Goal: Check status: Check status

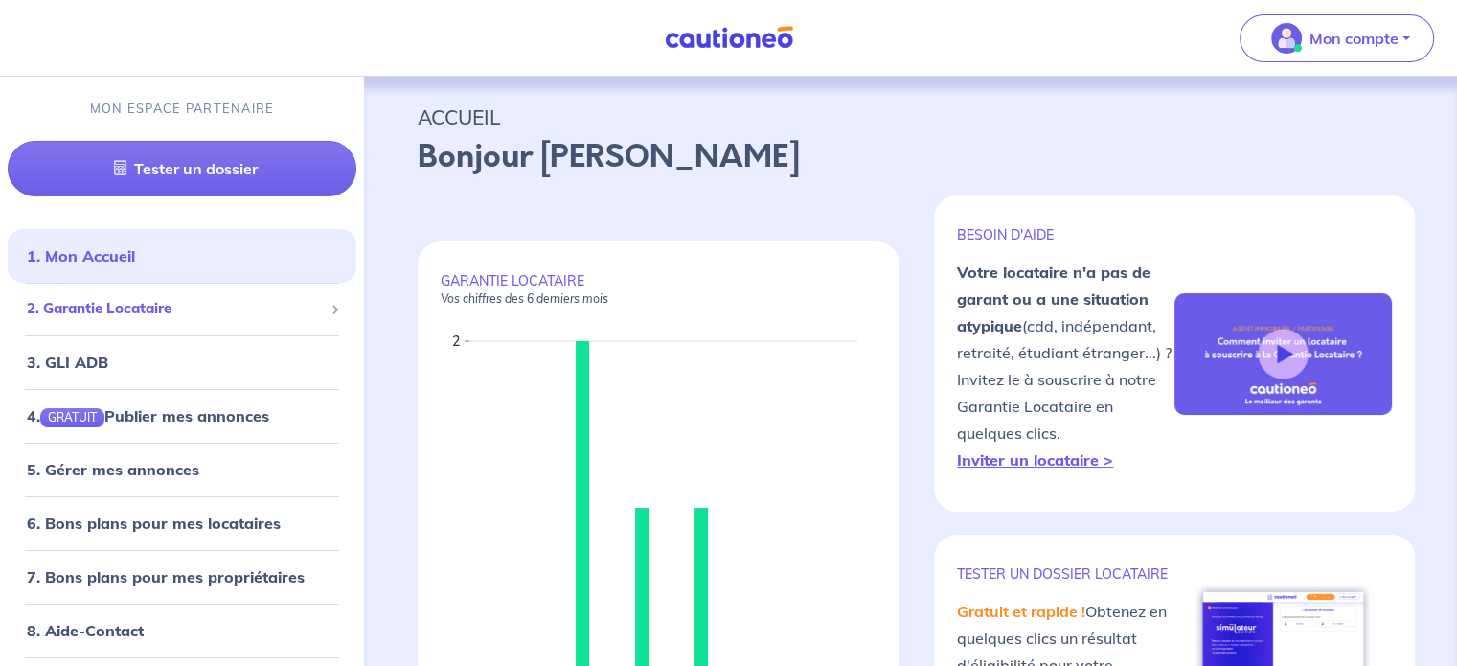
click at [157, 309] on span "2. Garantie Locataire" at bounding box center [175, 309] width 296 height 22
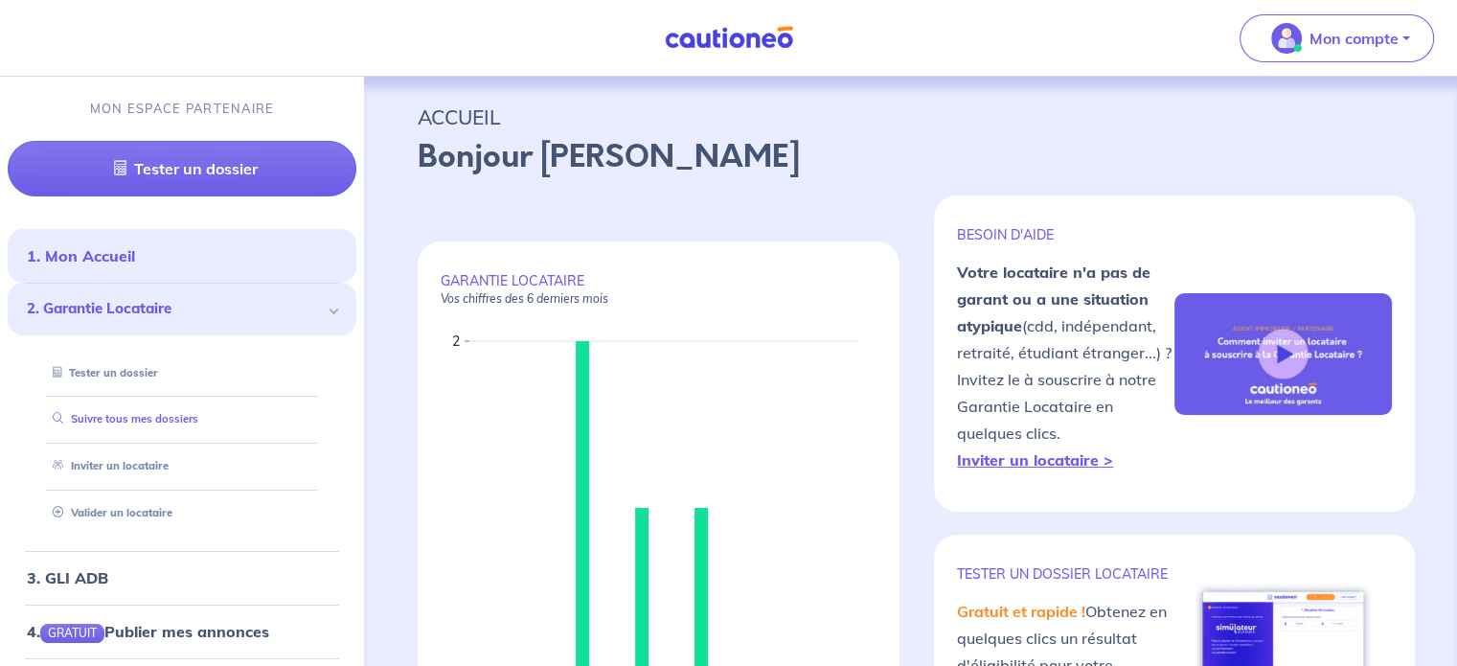
click at [147, 419] on link "Suivre tous mes dossiers" at bounding box center [121, 418] width 153 height 13
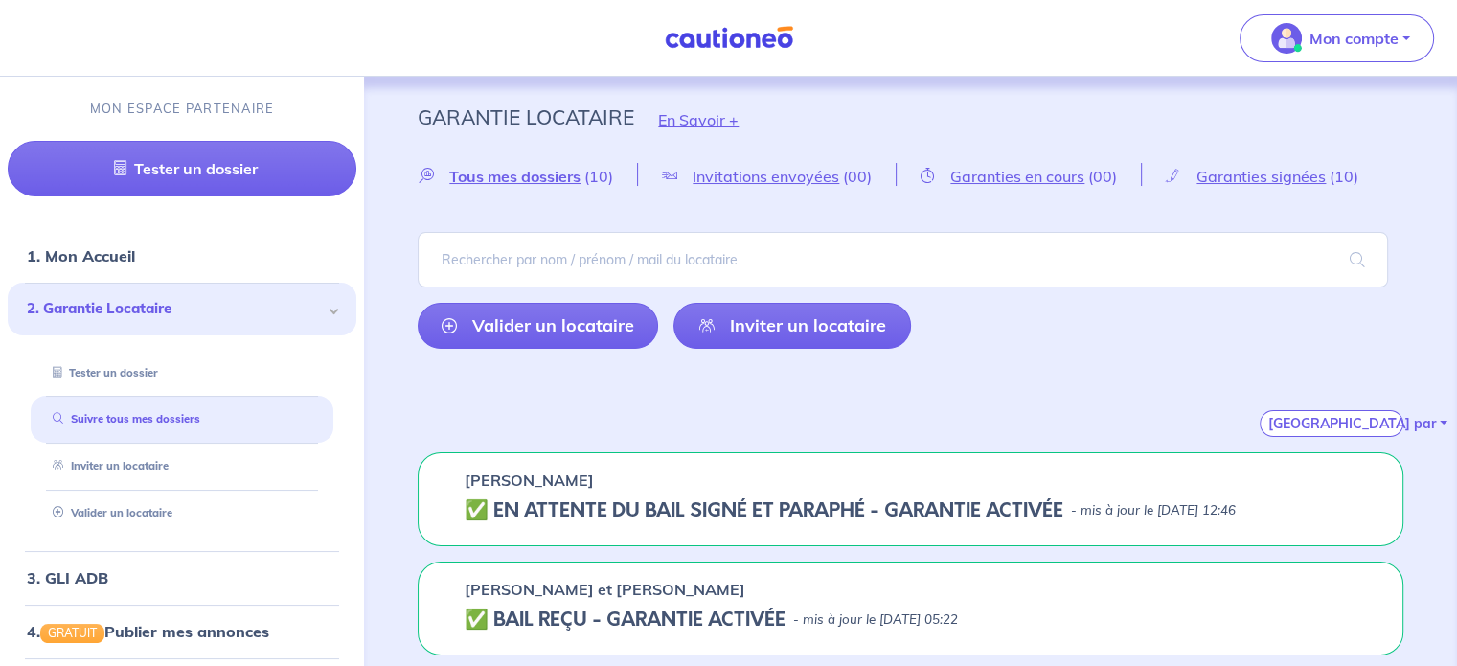
click at [1076, 520] on div "[PERSON_NAME] ✅️️️ EN ATTENTE DU BAIL SIGNÉ ET PARAPHÉ - GARANTIE ACTIVÉE - mis…" at bounding box center [910, 499] width 985 height 94
click at [969, 510] on h5 "✅️️️ EN ATTENTE DU BAIL SIGNÉ ET PARAPHÉ - GARANTIE ACTIVÉE" at bounding box center [763, 510] width 599 height 23
click at [703, 505] on h5 "✅️️️ EN ATTENTE DU BAIL SIGNÉ ET PARAPHÉ - GARANTIE ACTIVÉE" at bounding box center [763, 510] width 599 height 23
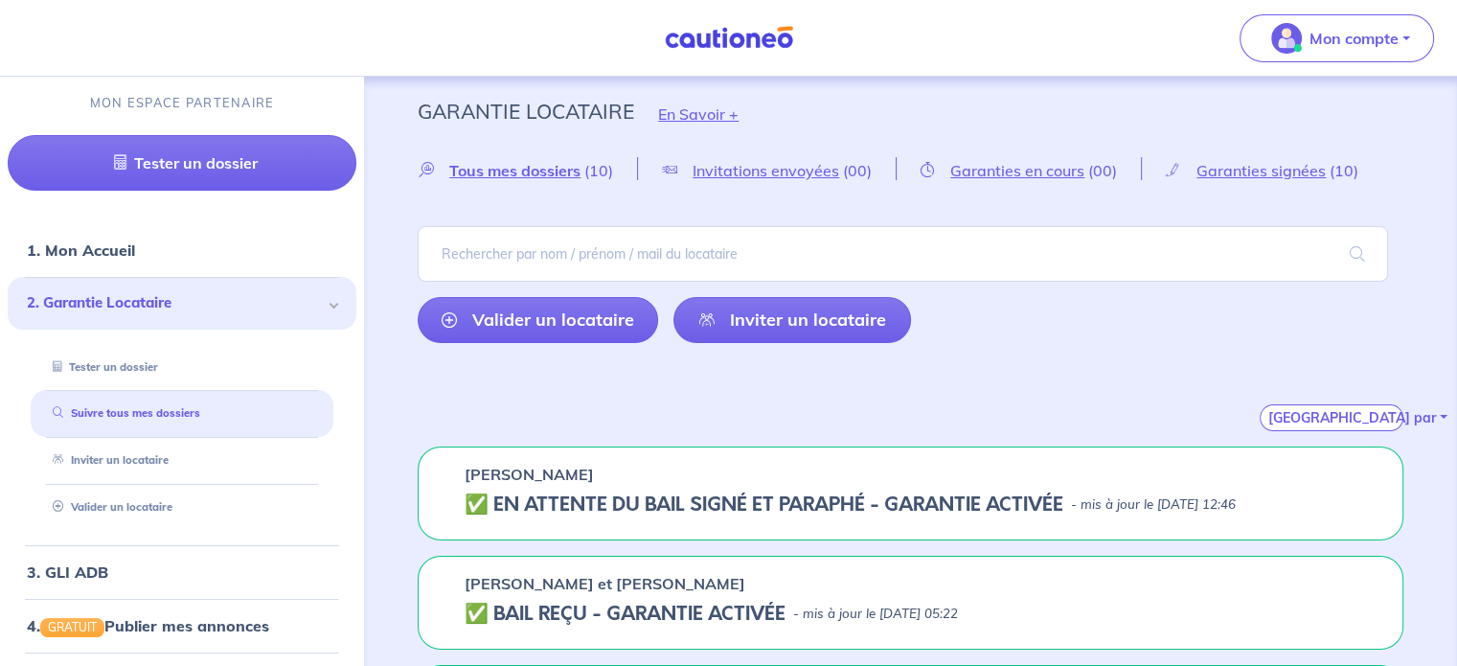
scroll to position [192, 0]
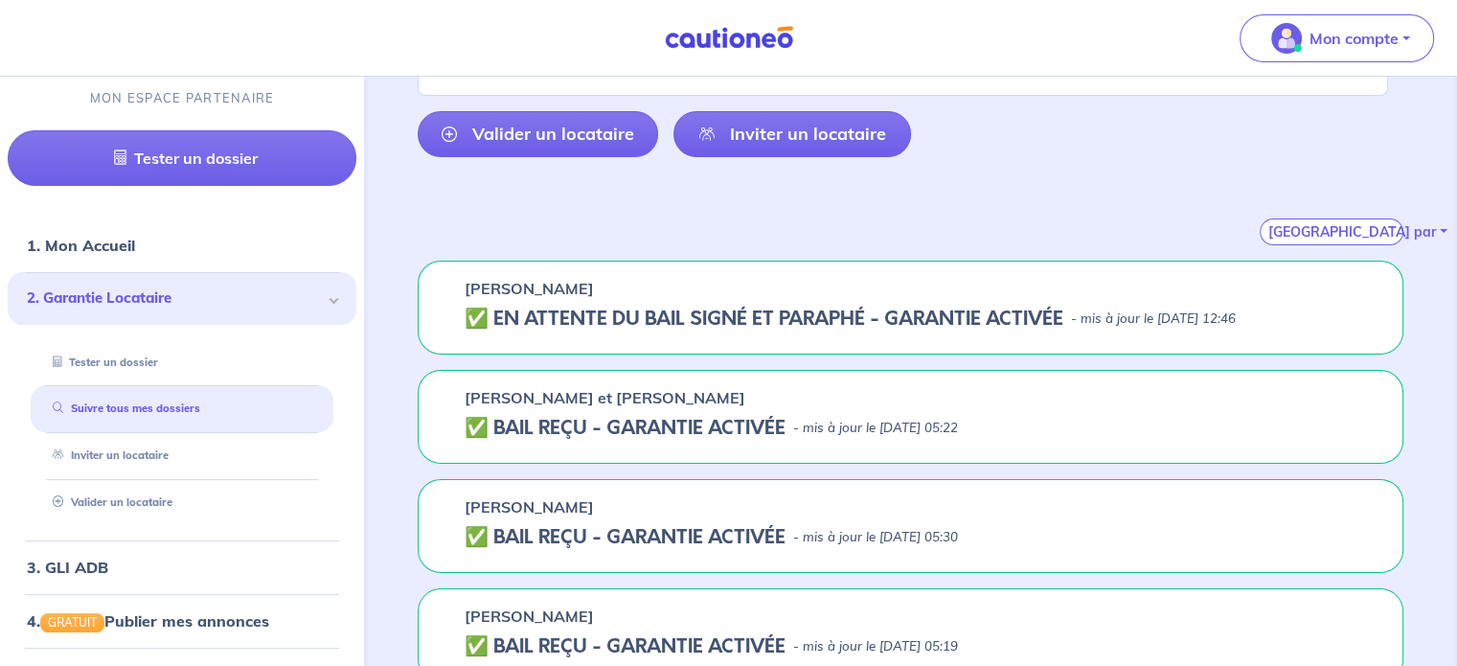
click at [609, 310] on h5 "✅️️️ EN ATTENTE DU BAIL SIGNÉ ET PARAPHÉ - GARANTIE ACTIVÉE" at bounding box center [763, 318] width 599 height 23
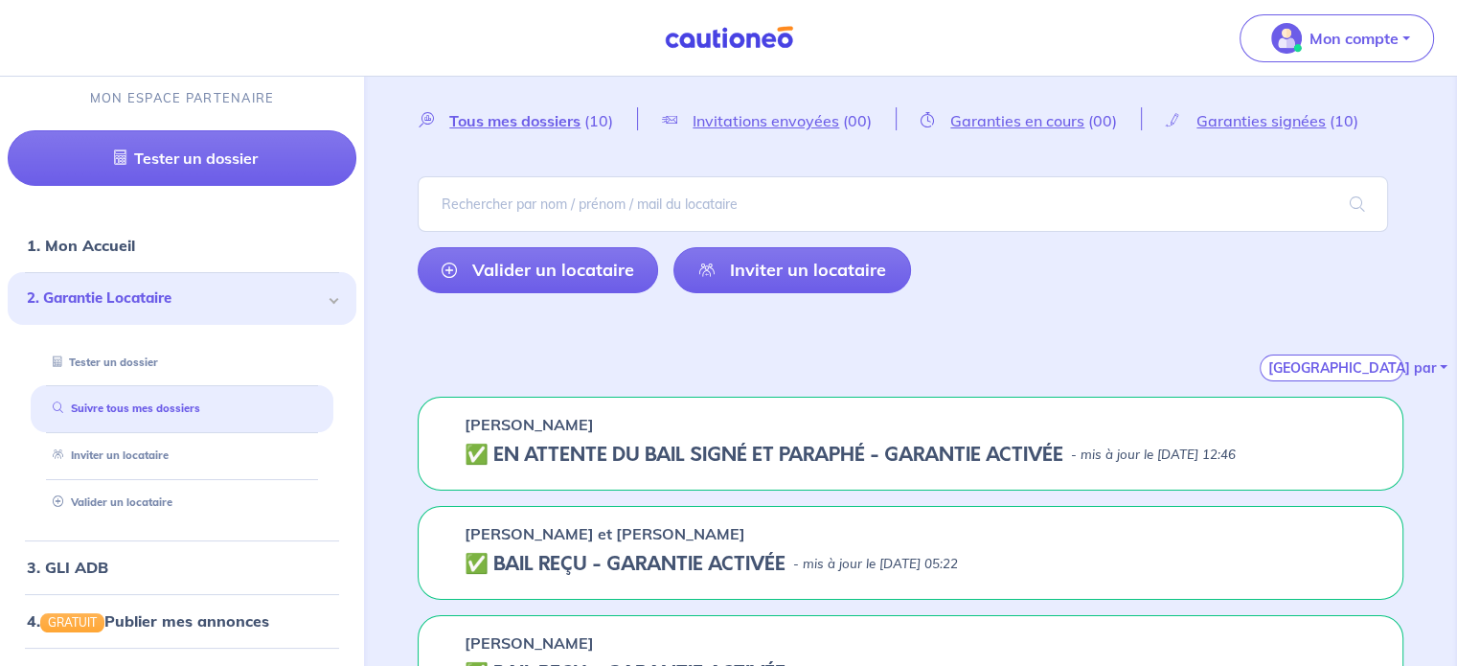
scroll to position [0, 0]
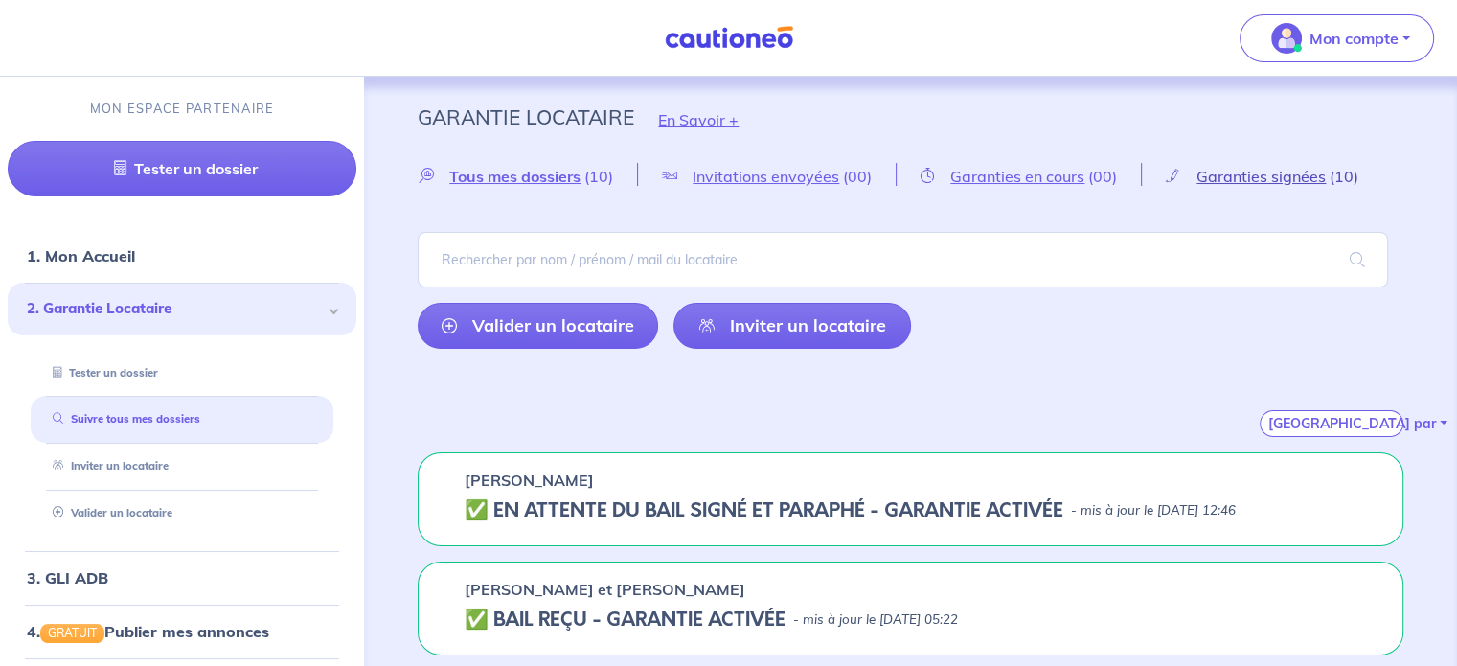
click at [1260, 170] on span "Garanties signées" at bounding box center [1260, 176] width 129 height 19
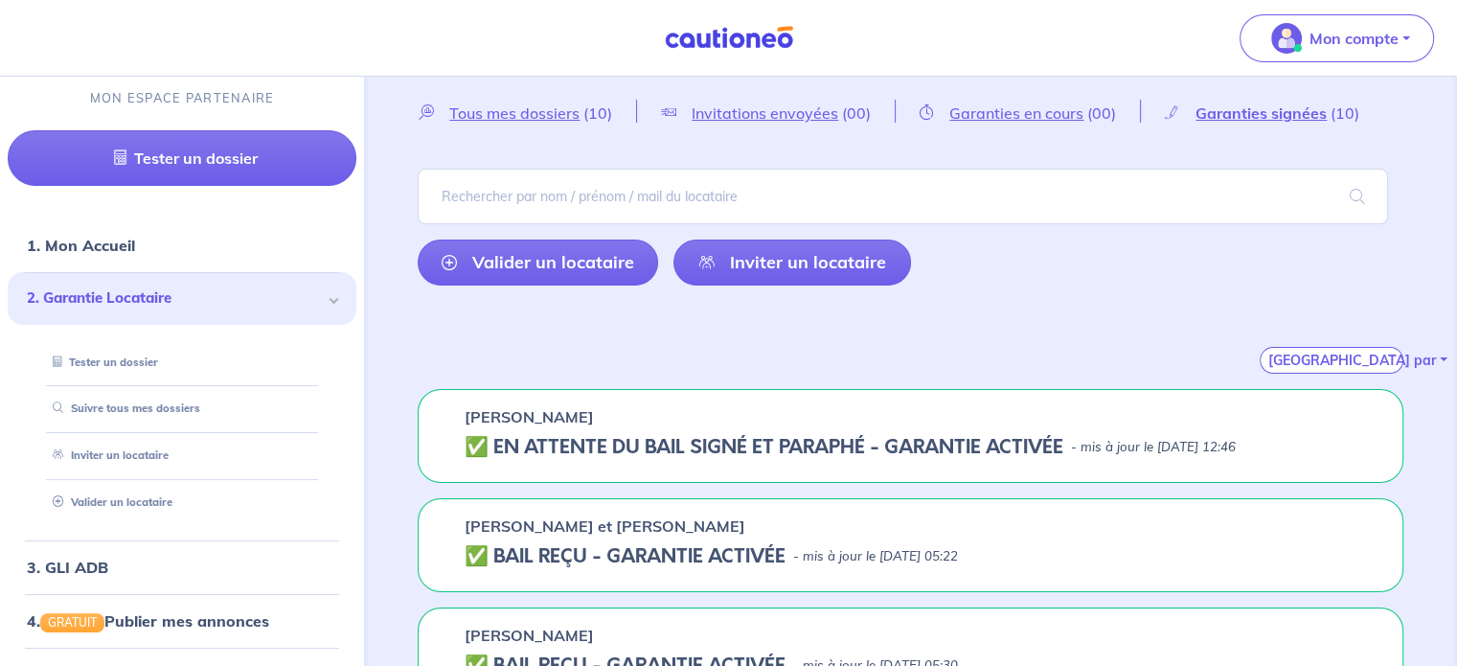
scroll to position [96, 0]
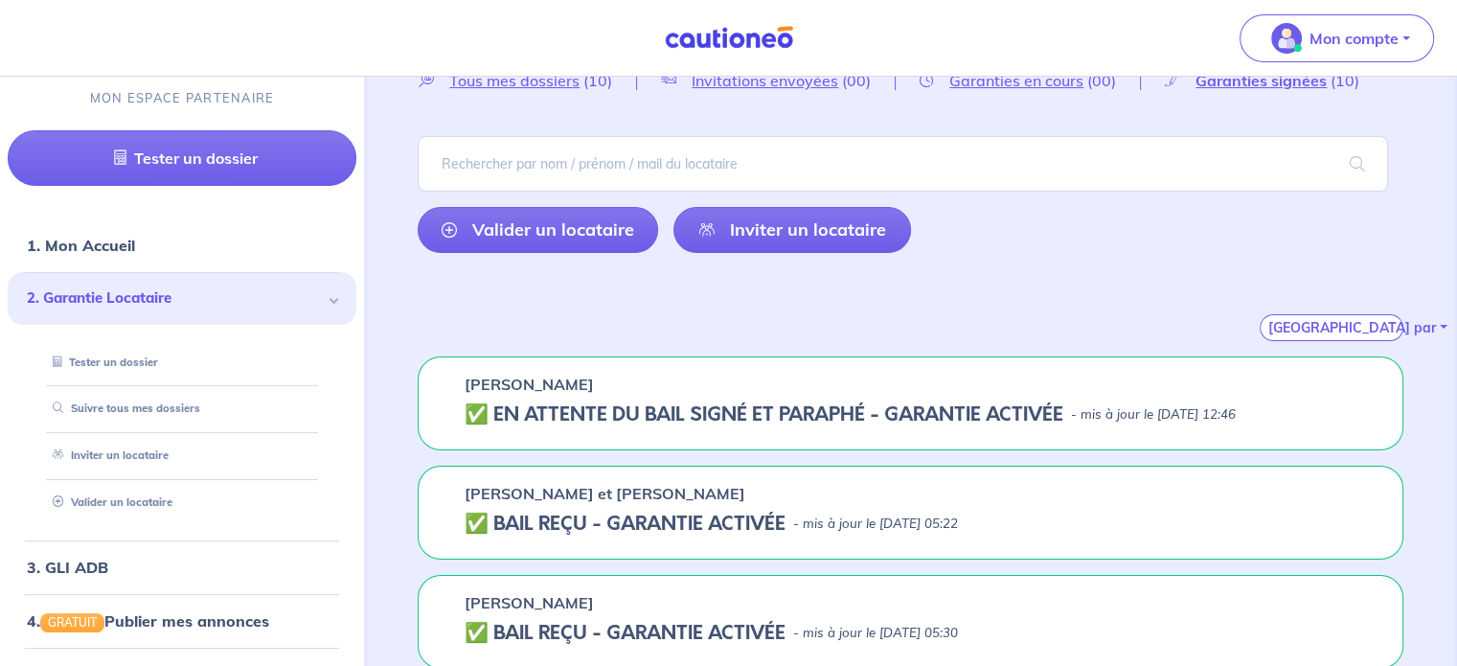
click at [866, 393] on div "[PERSON_NAME]" at bounding box center [910, 384] width 892 height 23
click at [848, 413] on h5 "✅️️️ EN ATTENTE DU BAIL SIGNÉ ET PARAPHÉ - GARANTIE ACTIVÉE" at bounding box center [763, 414] width 599 height 23
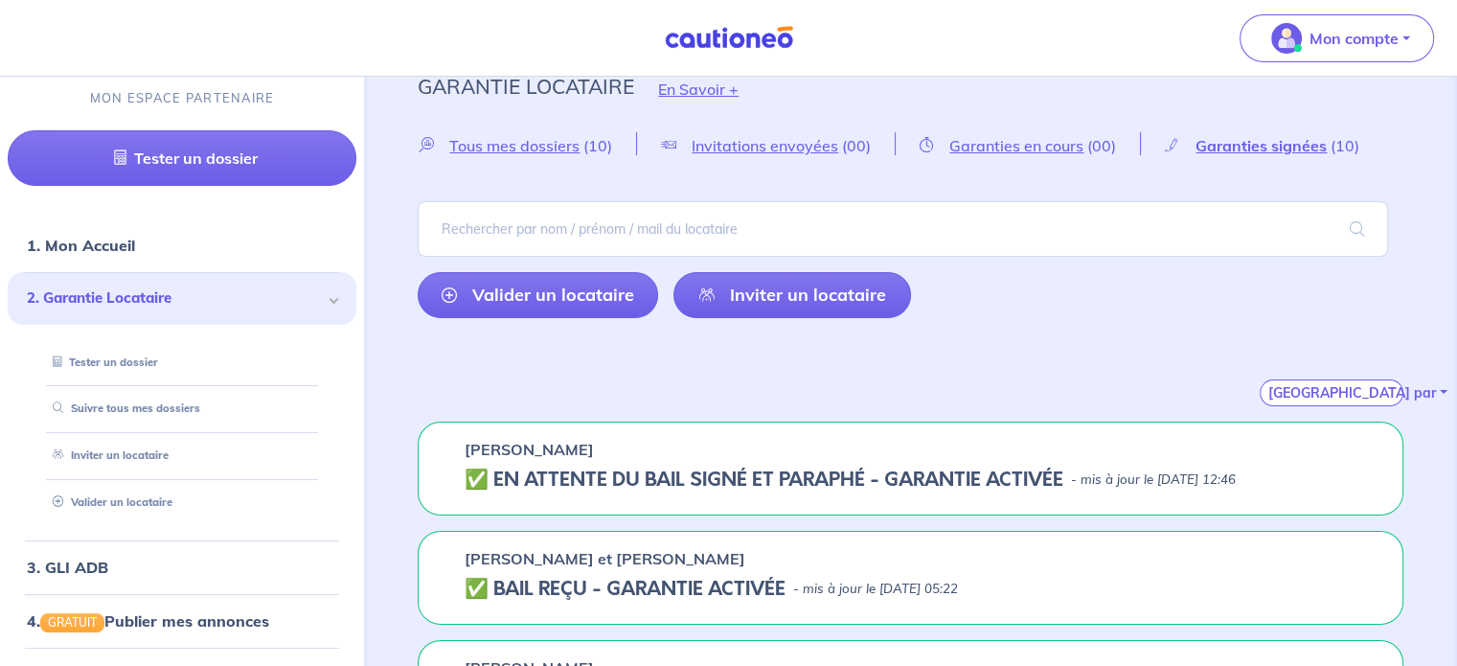
scroll to position [0, 0]
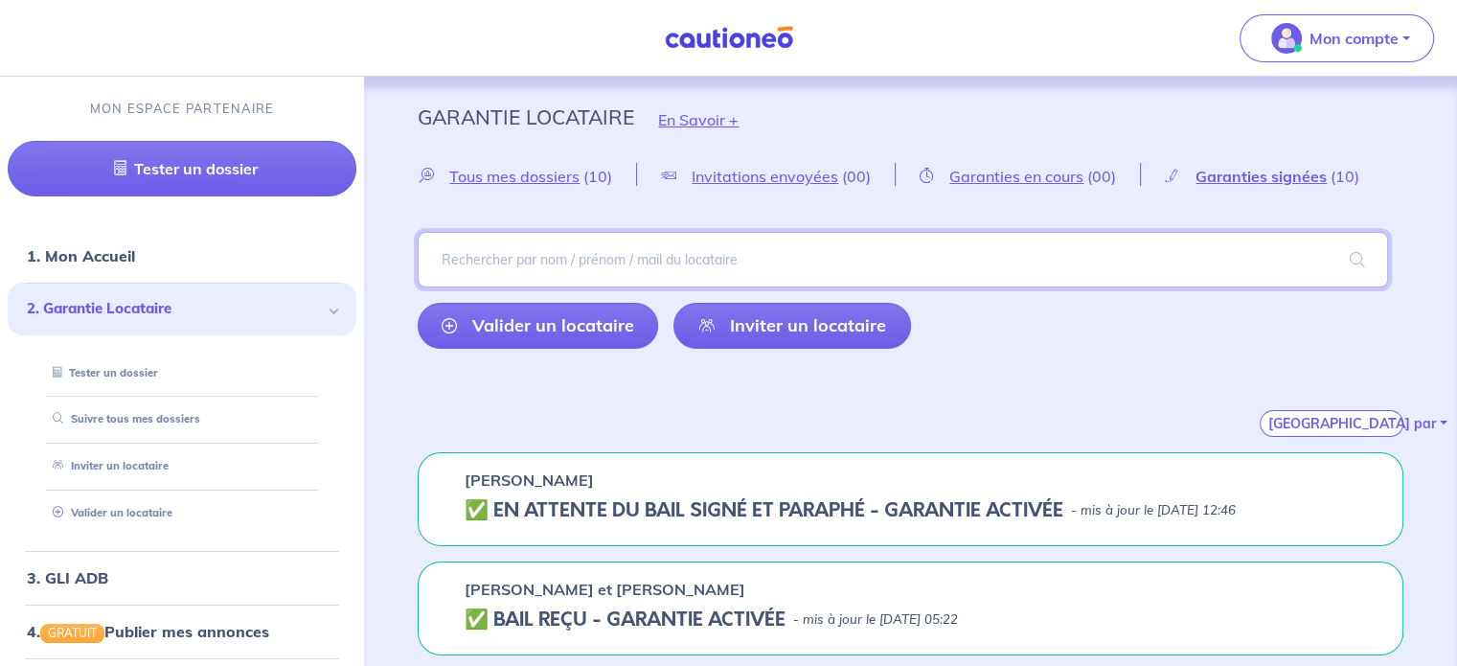
click at [548, 268] on input "search" at bounding box center [903, 260] width 970 height 56
click at [549, 268] on input "catry" at bounding box center [903, 260] width 970 height 56
type input "catry"
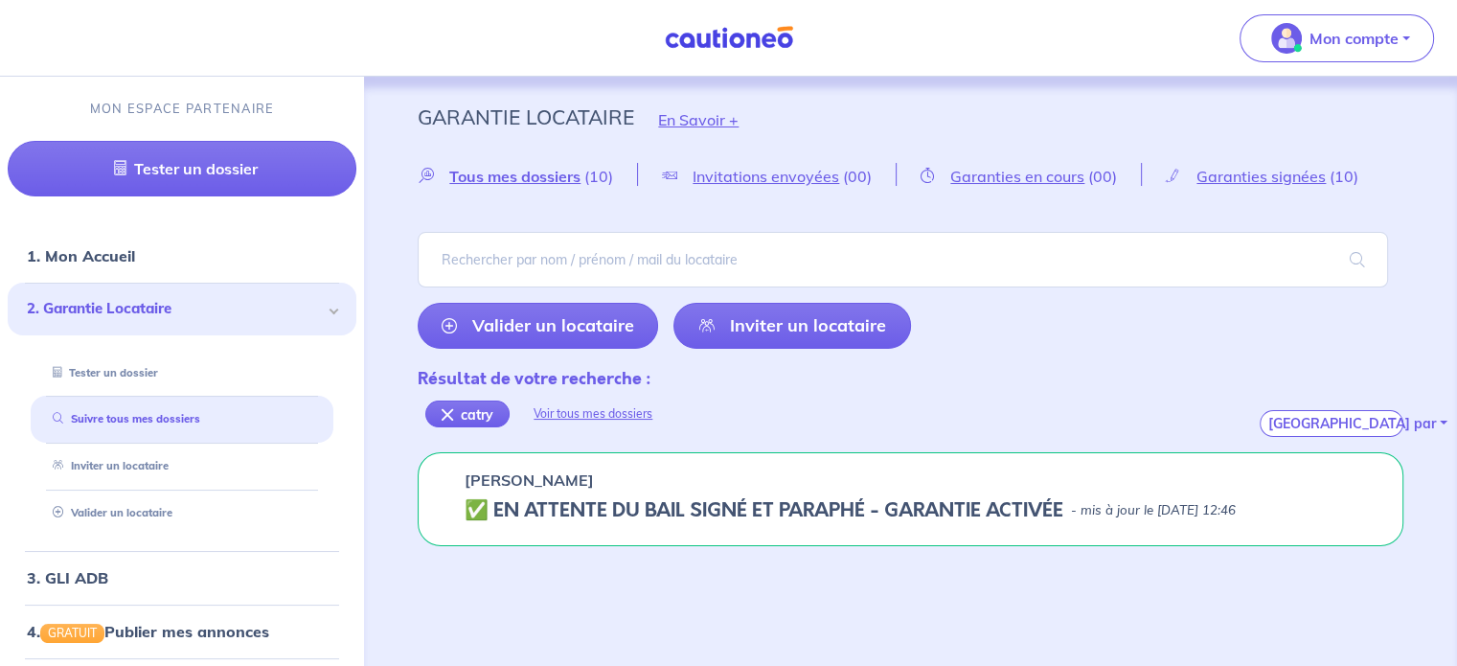
click at [979, 509] on h5 "✅️️️ EN ATTENTE DU BAIL SIGNÉ ET PARAPHÉ - GARANTIE ACTIVÉE" at bounding box center [763, 510] width 599 height 23
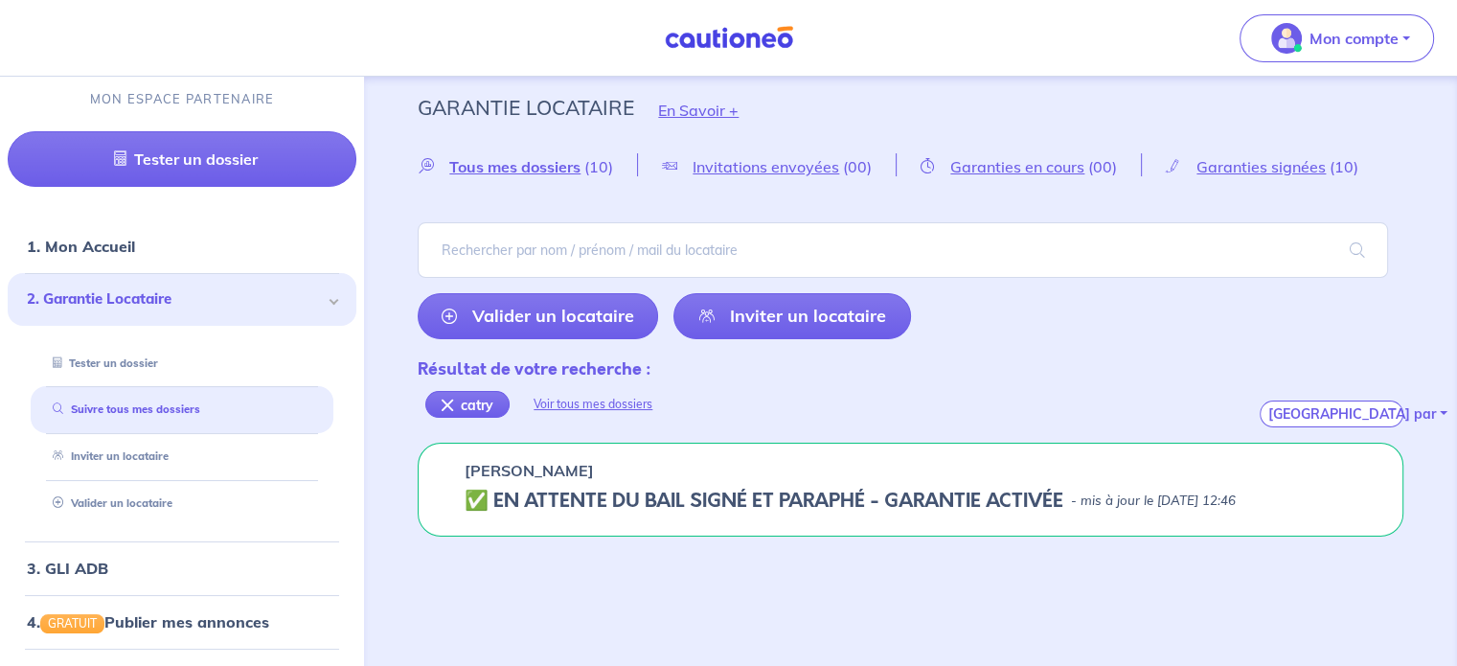
click at [894, 496] on h5 "✅️️️ EN ATTENTE DU BAIL SIGNÉ ET PARAPHÉ - GARANTIE ACTIVÉE" at bounding box center [763, 500] width 599 height 23
click at [895, 496] on h5 "✅️️️ EN ATTENTE DU BAIL SIGNÉ ET PARAPHÉ - GARANTIE ACTIVÉE" at bounding box center [763, 500] width 599 height 23
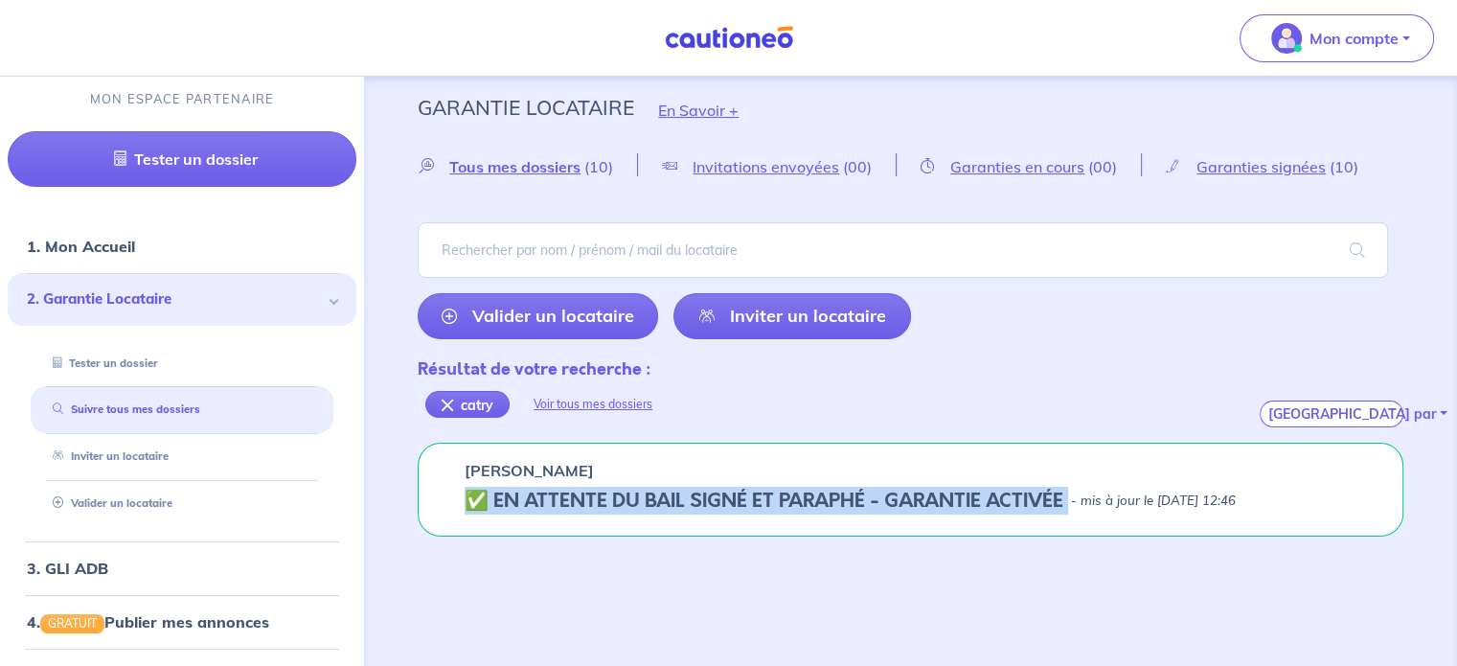
click at [895, 496] on h5 "✅️️️ EN ATTENTE DU BAIL SIGNÉ ET PARAPHÉ - GARANTIE ACTIVÉE" at bounding box center [763, 500] width 599 height 23
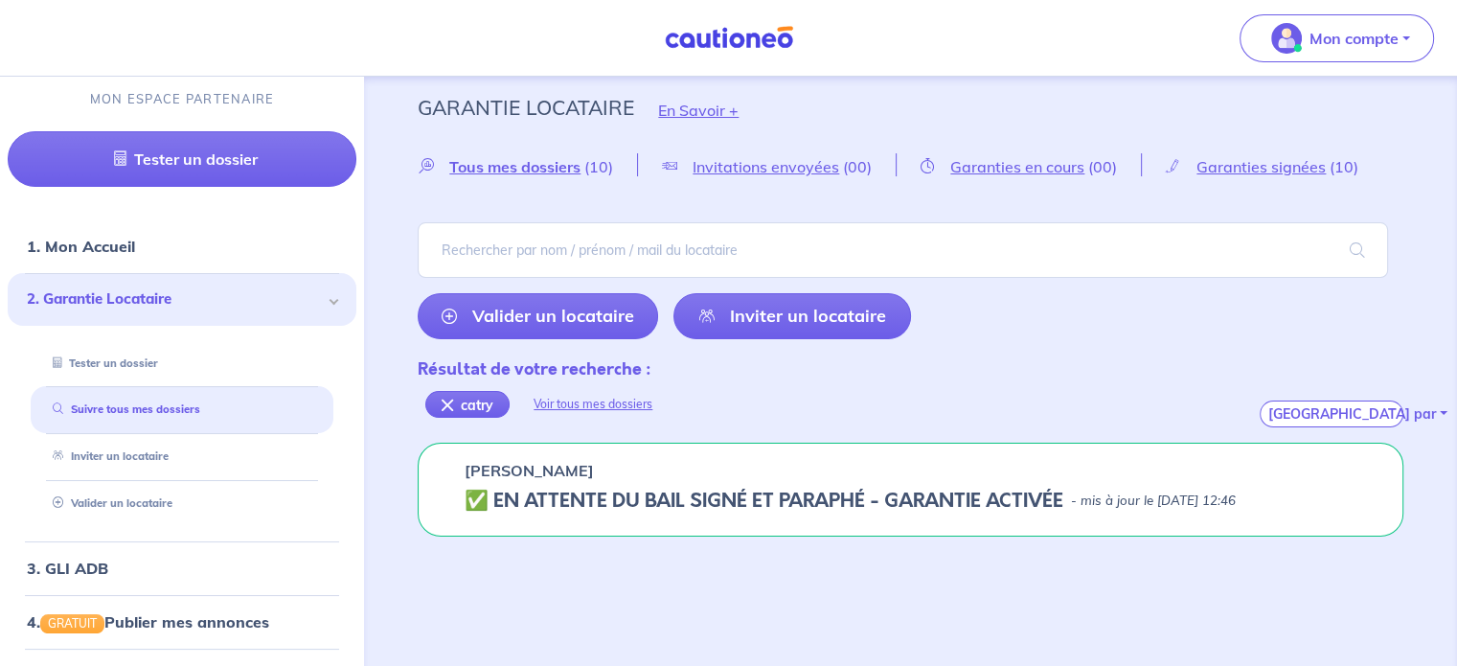
click at [916, 369] on div "Résultat de votre recherche : catry Voir tous mes dossiers Trier par" at bounding box center [910, 390] width 985 height 73
